Goal: Navigation & Orientation: Find specific page/section

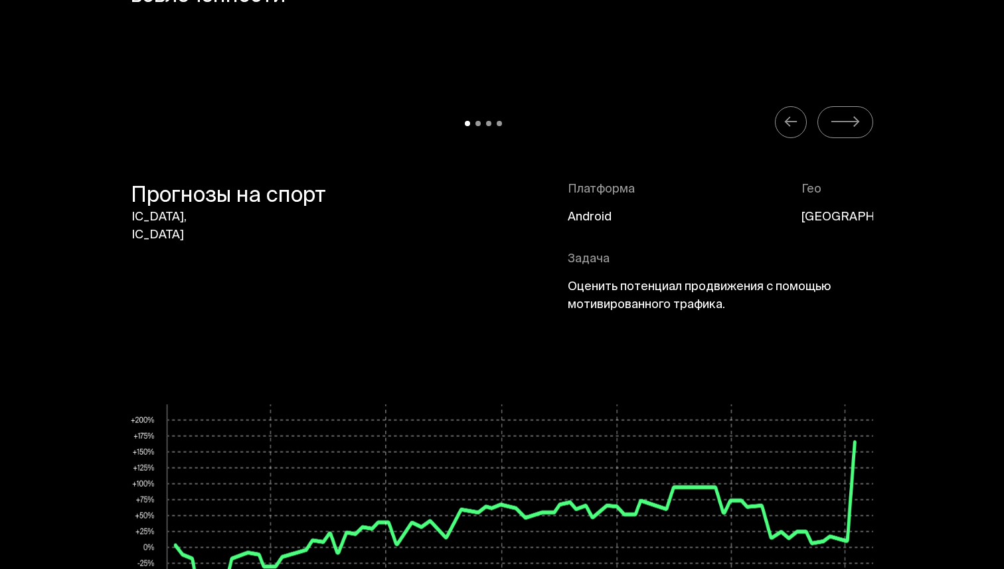
scroll to position [6079, 0]
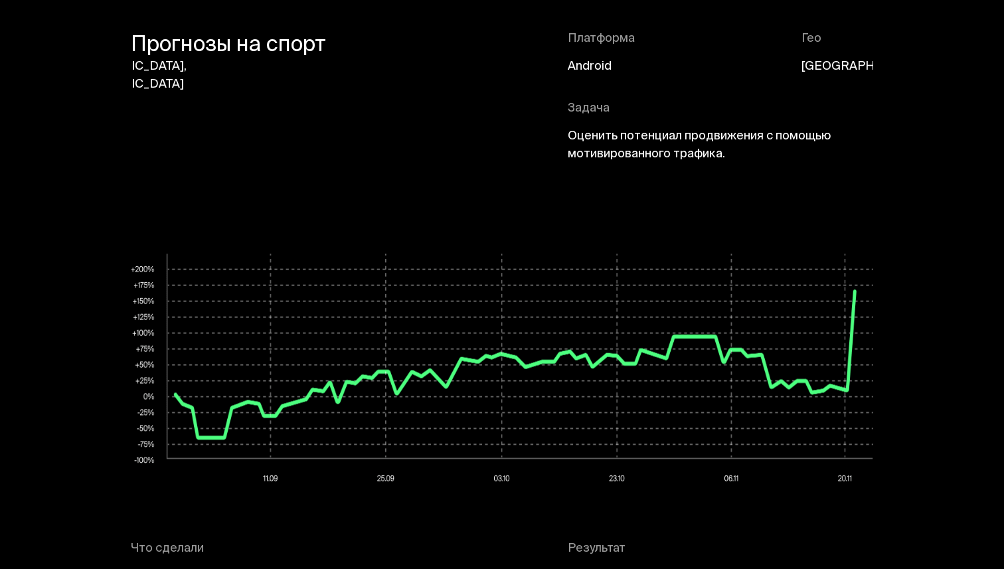
click at [689, 167] on div "Платформа Android Гео Россия Задача Оценить потенциал продвижения с помощью мот…" at bounding box center [721, 105] width 306 height 149
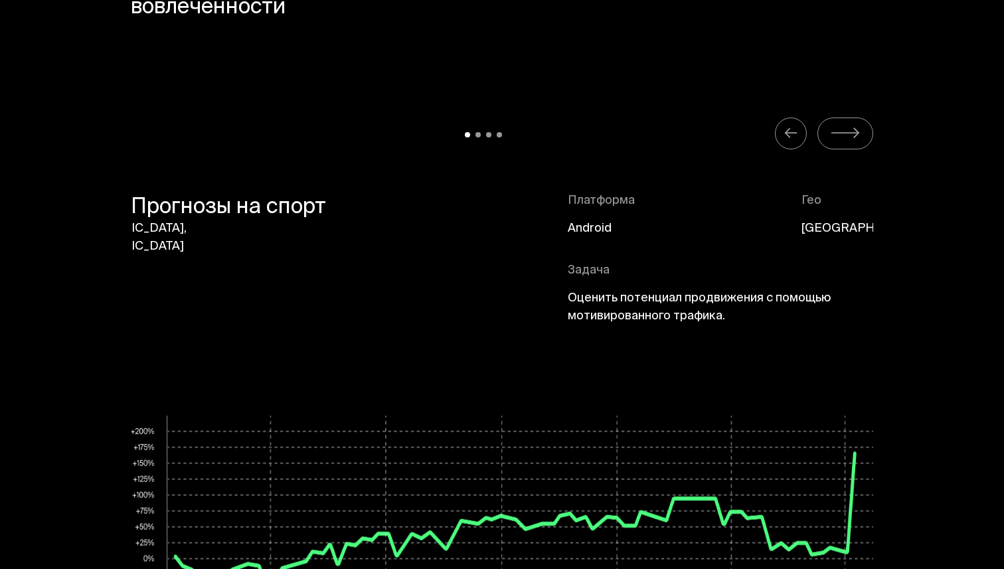
scroll to position [5916, 0]
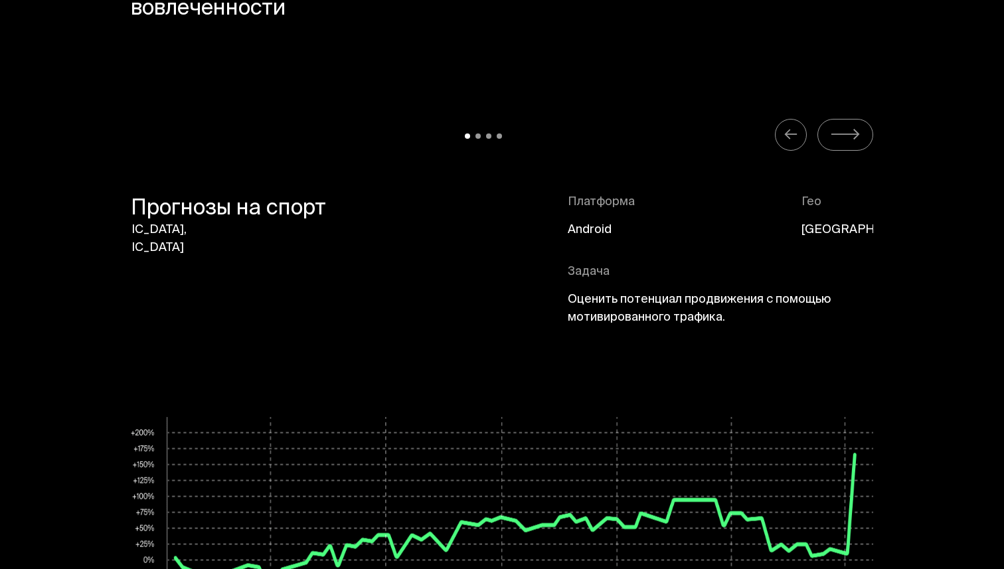
drag, startPoint x: 194, startPoint y: 230, endPoint x: 187, endPoint y: 230, distance: 7.3
click at [187, 230] on p "Прогнозы на спорт" at bounding box center [228, 253] width 195 height 119
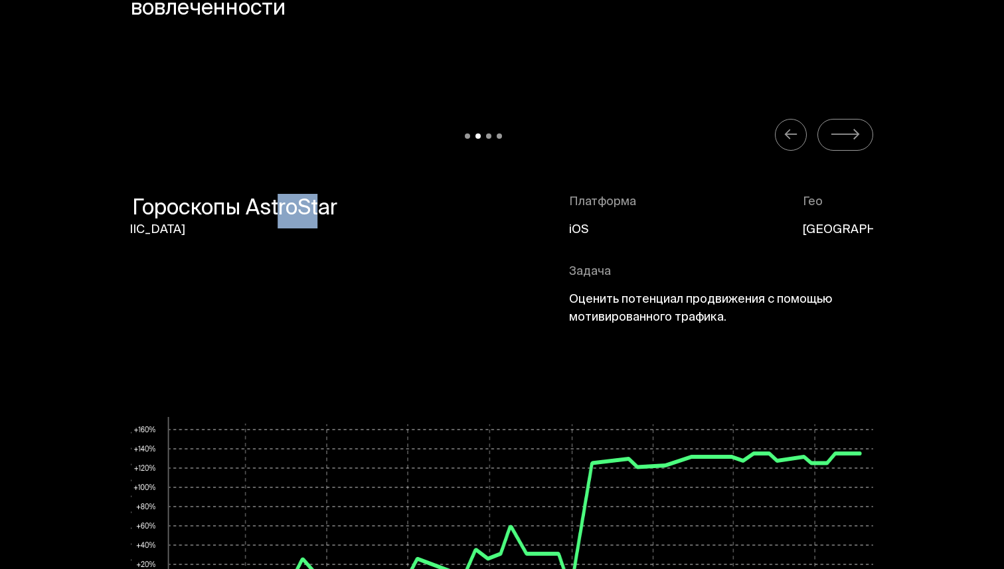
drag, startPoint x: 278, startPoint y: 205, endPoint x: 399, endPoint y: 207, distance: 120.9
click at [337, 207] on p "Гороскопы AstroStar" at bounding box center [234, 253] width 205 height 119
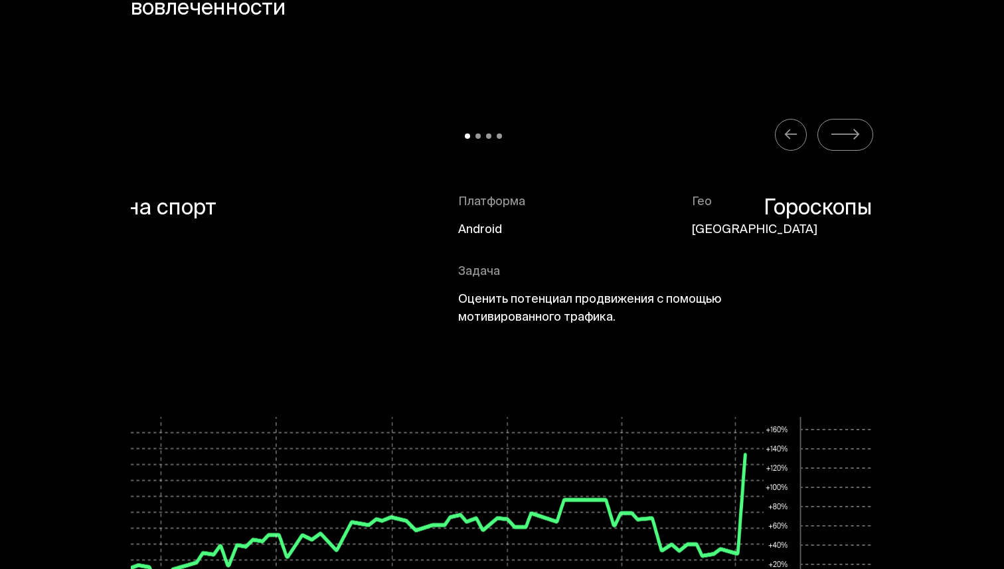
drag, startPoint x: 407, startPoint y: 248, endPoint x: 297, endPoint y: 248, distance: 109.6
click at [297, 248] on div "Прогнозы на спорт Платформа Android Гео Россия Задача Оценить потенциал продвиж…" at bounding box center [392, 268] width 743 height 149
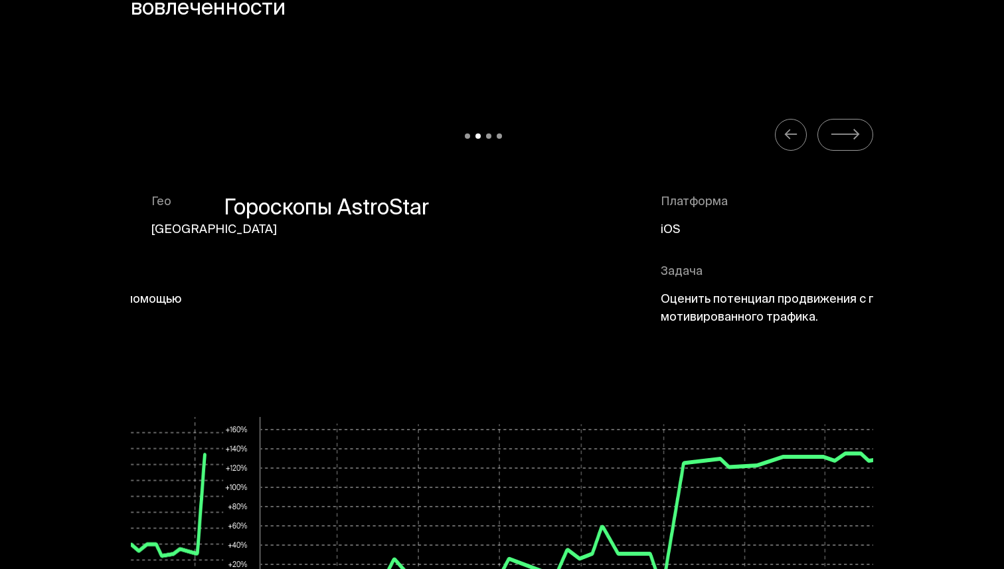
drag, startPoint x: 264, startPoint y: 314, endPoint x: 389, endPoint y: 321, distance: 125.8
click at [389, 320] on div "Гороскопы AstroStar Платформа iOS Гео Россия Задача Оценить потенциал продвижен…" at bounding box center [595, 268] width 743 height 149
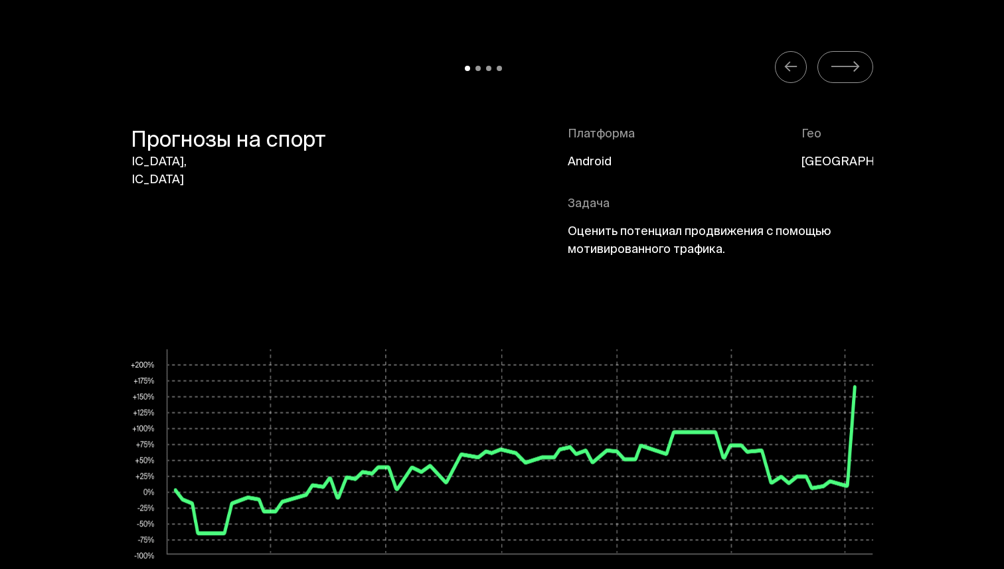
scroll to position [5992, 0]
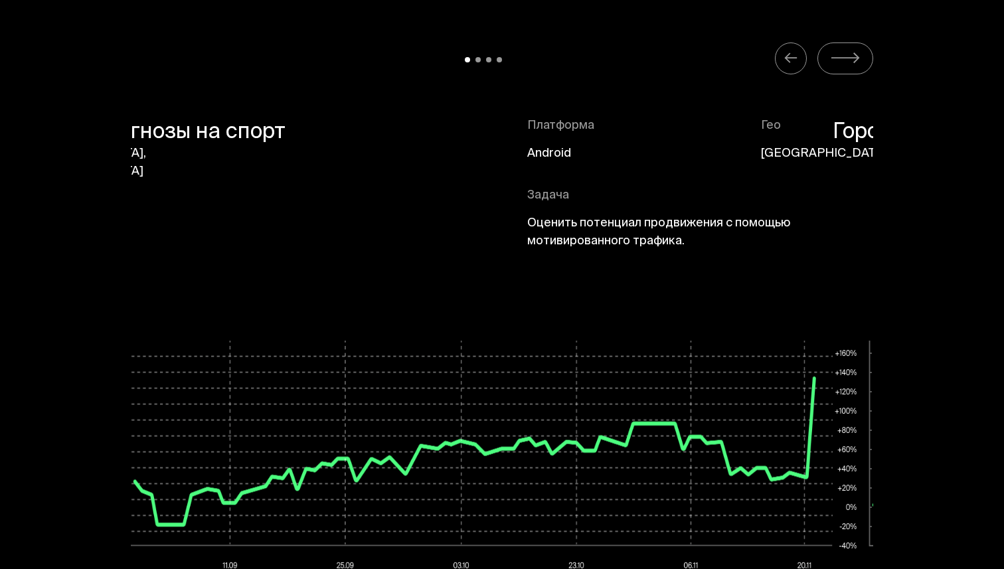
drag, startPoint x: 407, startPoint y: 301, endPoint x: 235, endPoint y: 301, distance: 172.1
click at [236, 301] on div "Прогнозы на спорт Платформа Android Гео Россия Задача Оценить потенциал продвиж…" at bounding box center [461, 423] width 743 height 610
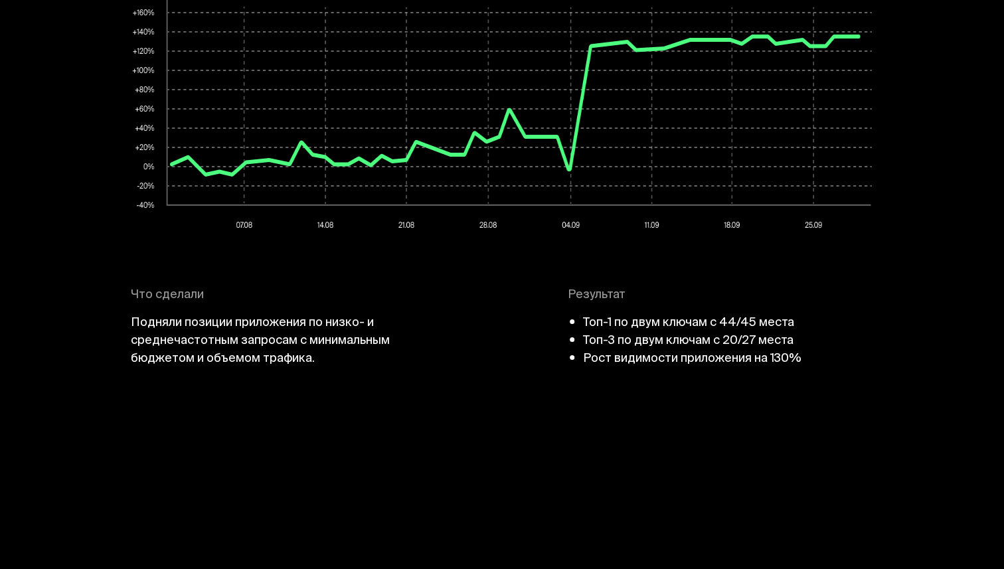
scroll to position [6141, 0]
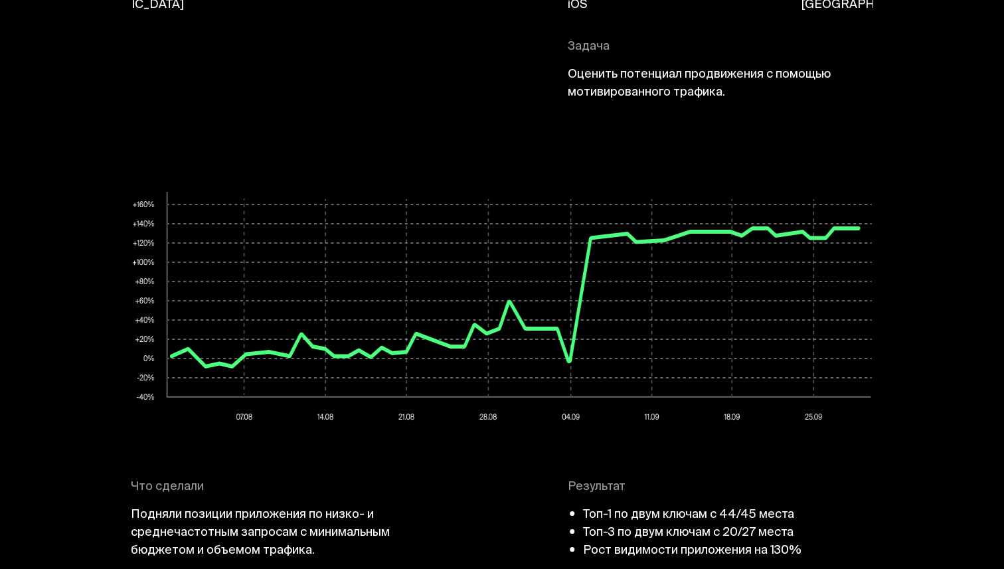
drag, startPoint x: 417, startPoint y: 280, endPoint x: 277, endPoint y: 297, distance: 141.2
click at [280, 296] on img at bounding box center [502, 310] width 743 height 237
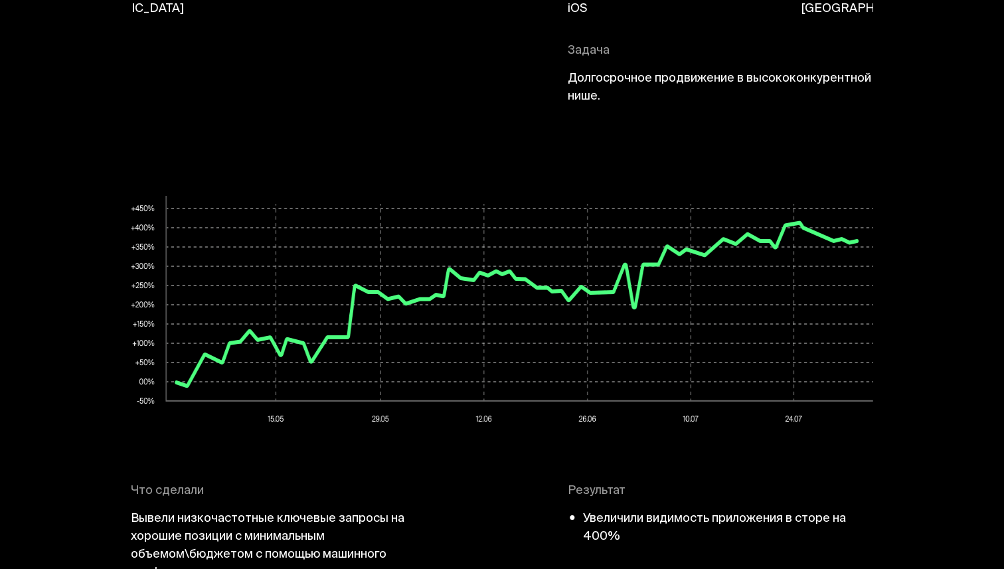
scroll to position [6121, 0]
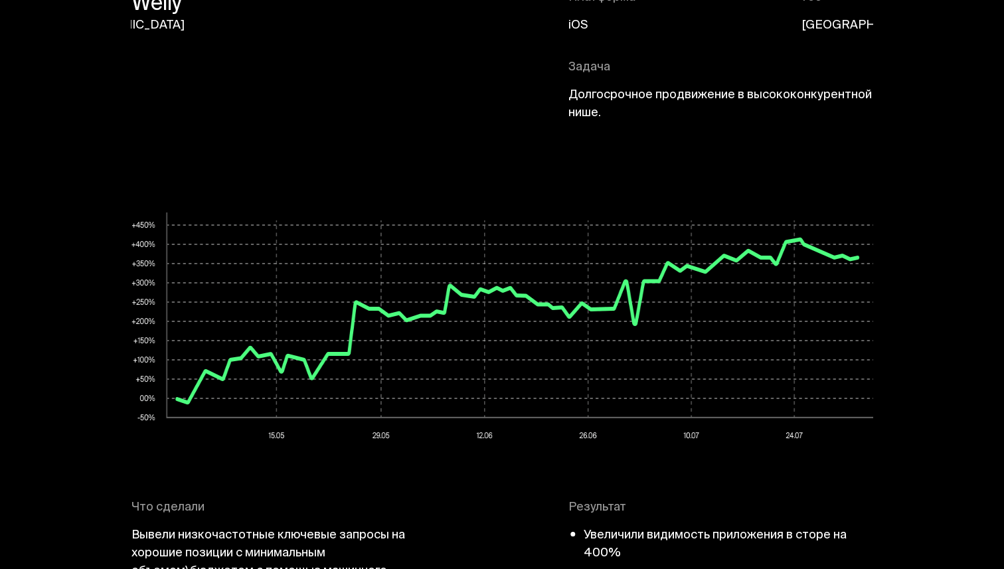
drag, startPoint x: 441, startPoint y: 303, endPoint x: 274, endPoint y: 303, distance: 167.4
click at [275, 303] on img at bounding box center [503, 331] width 743 height 237
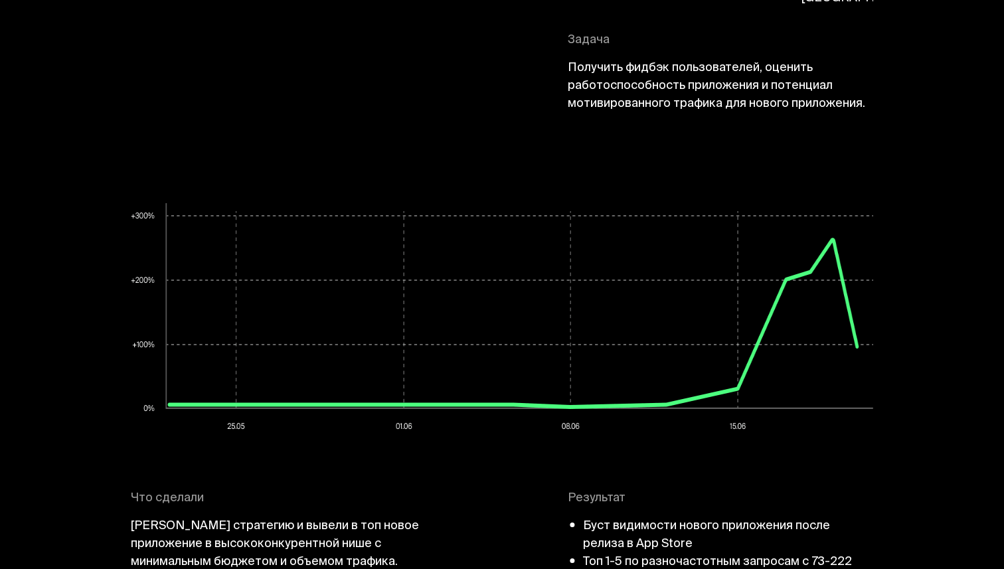
scroll to position [6141, 0]
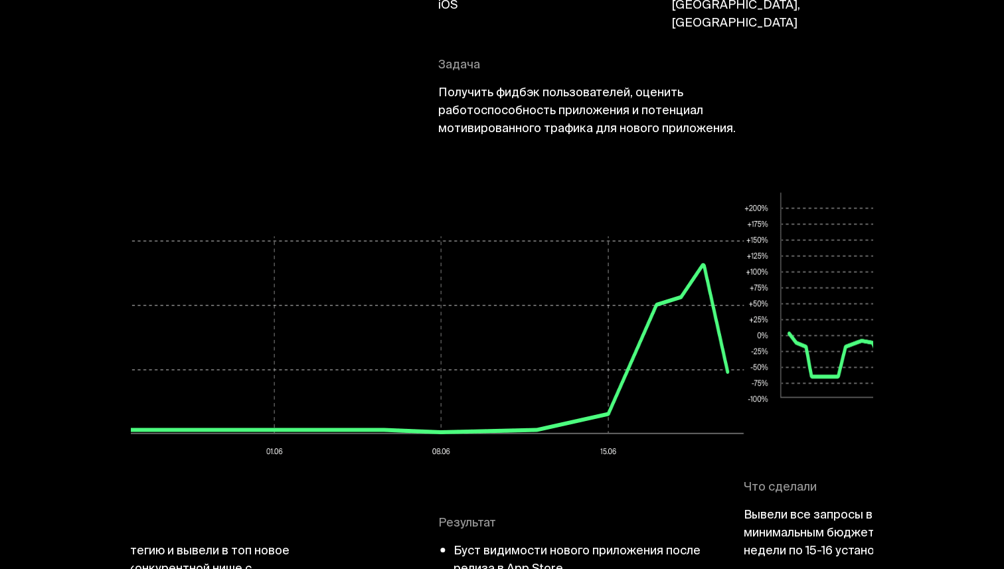
drag, startPoint x: 344, startPoint y: 305, endPoint x: 207, endPoint y: 300, distance: 137.0
click at [211, 302] on img at bounding box center [372, 347] width 743 height 237
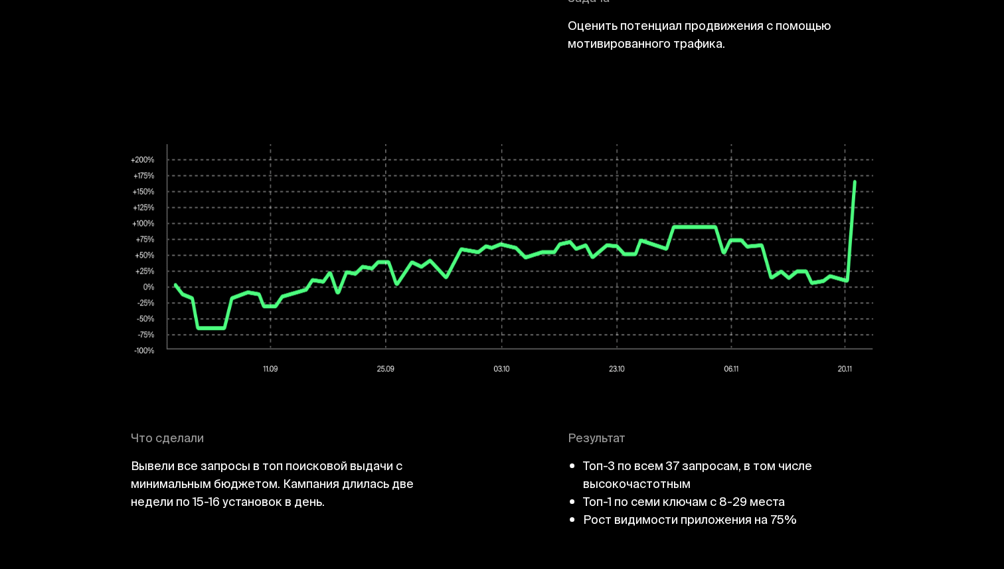
scroll to position [6198, 0]
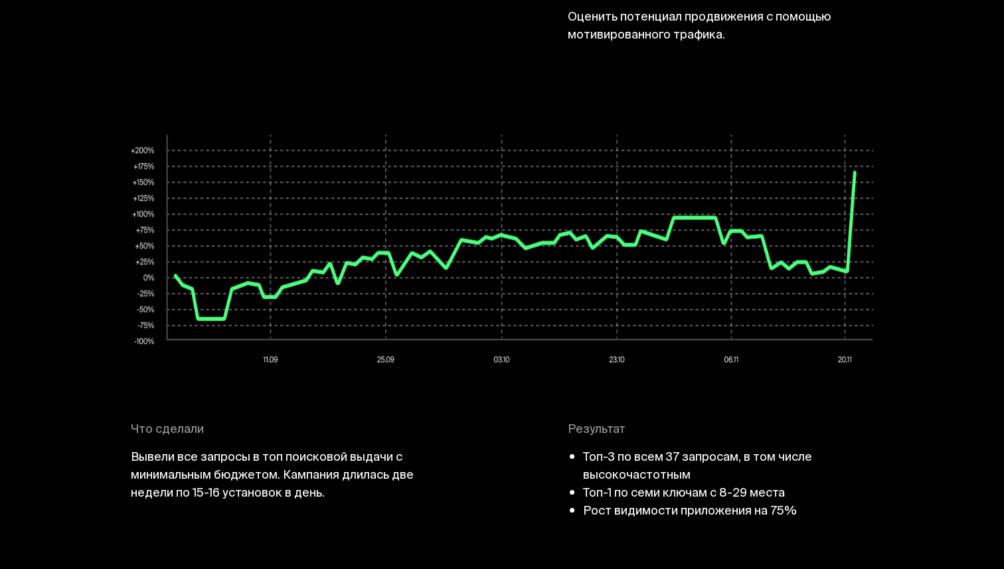
drag, startPoint x: 471, startPoint y: 200, endPoint x: 324, endPoint y: 200, distance: 147.5
click at [326, 200] on img at bounding box center [502, 253] width 743 height 237
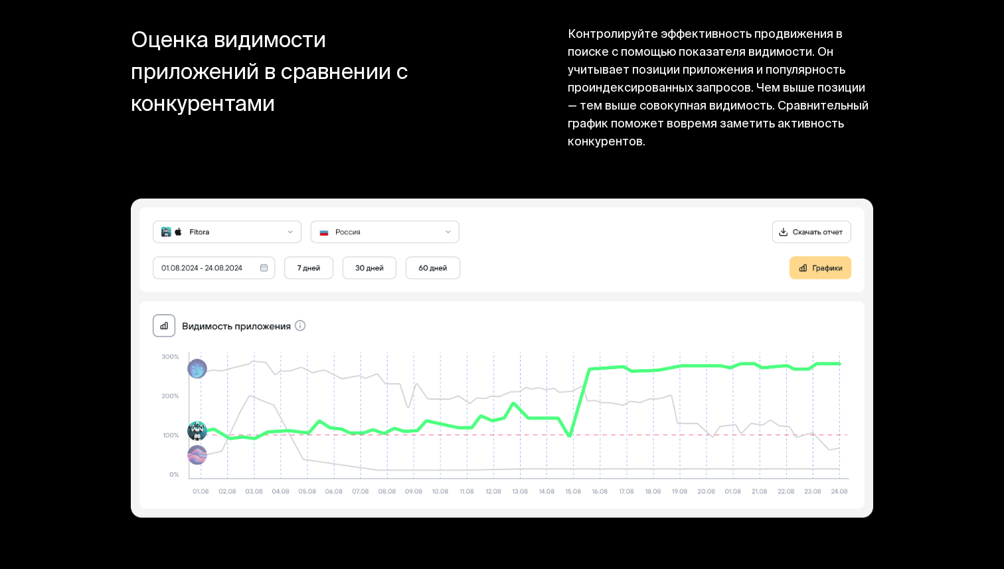
scroll to position [11318, 0]
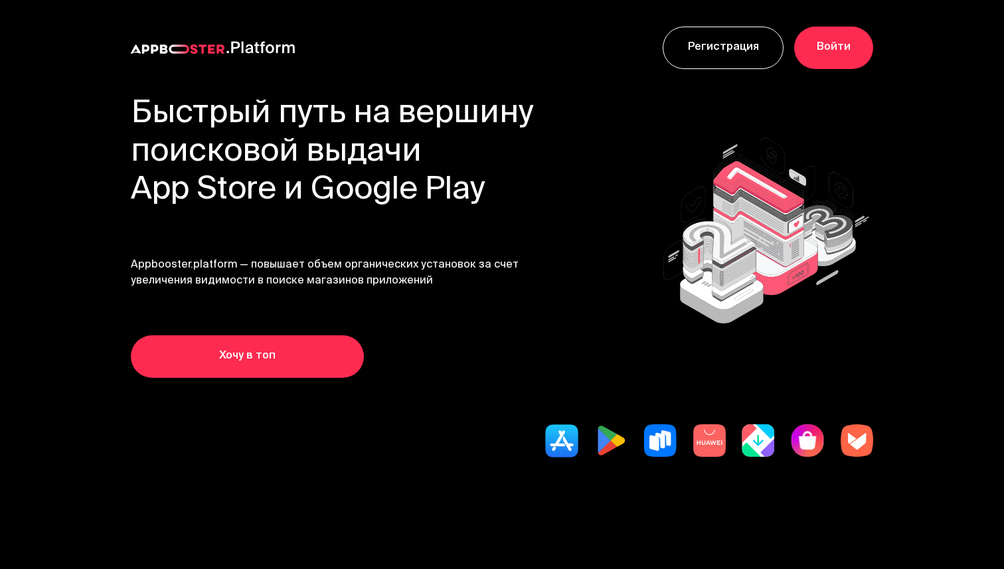
click at [816, 39] on link "Войти" at bounding box center [834, 48] width 79 height 43
